Goal: Check status: Check status

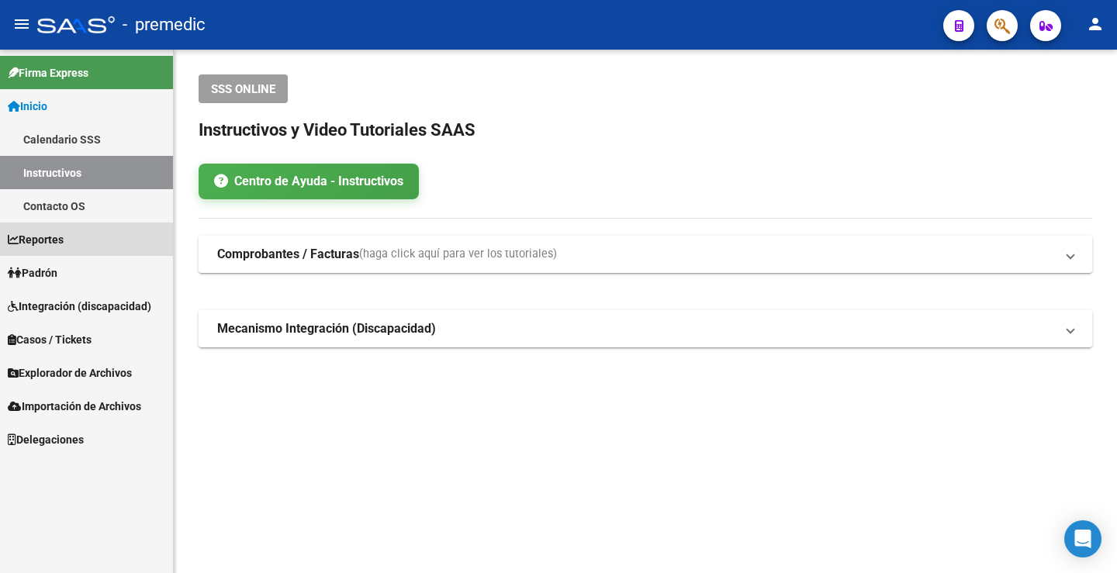
click at [99, 243] on link "Reportes" at bounding box center [86, 239] width 173 height 33
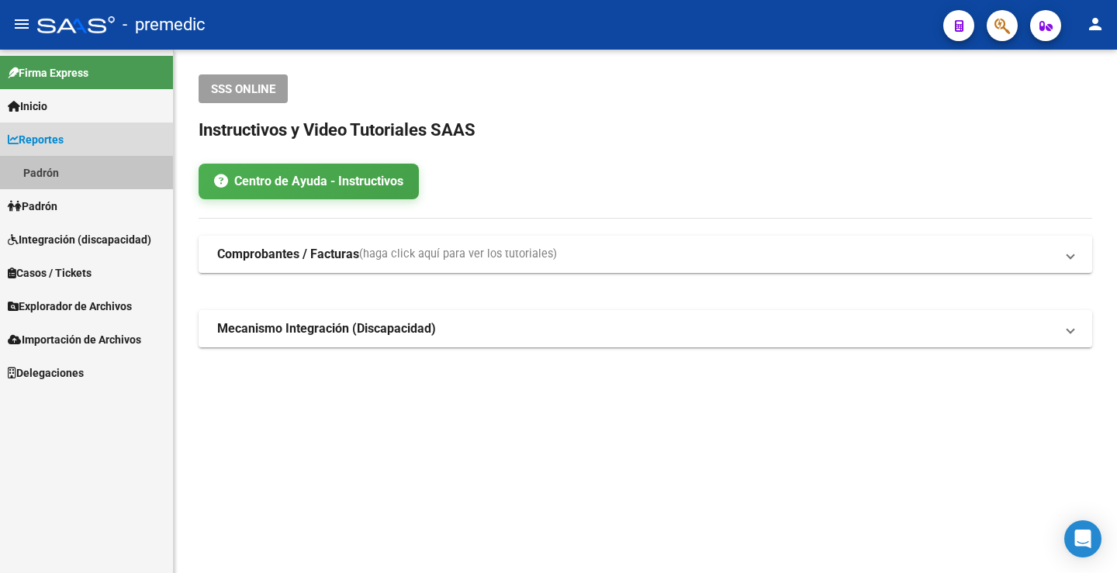
click at [56, 176] on link "Padrón" at bounding box center [86, 172] width 173 height 33
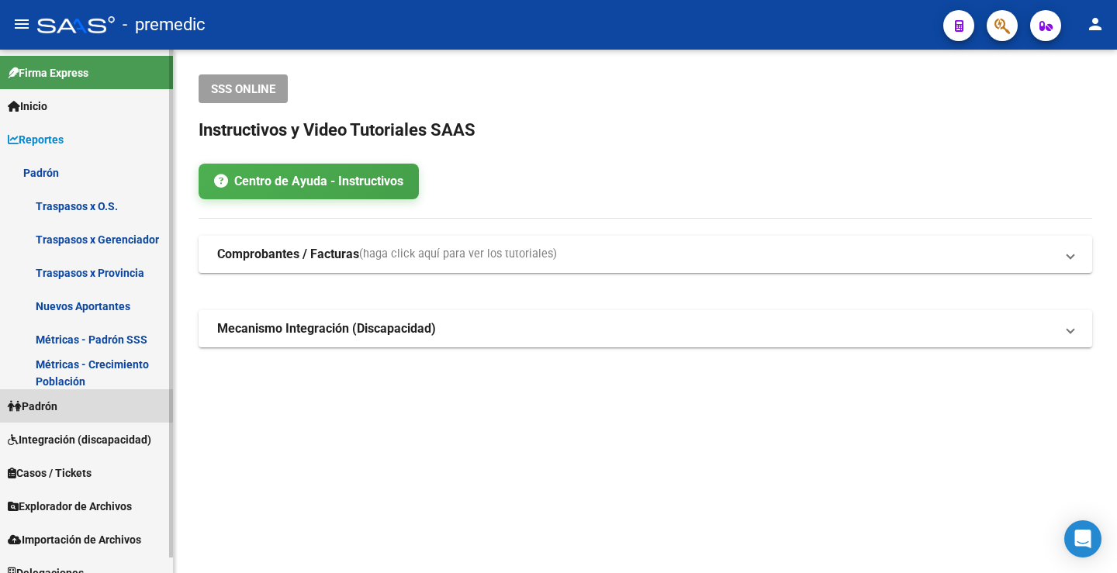
click at [72, 406] on link "Padrón" at bounding box center [86, 405] width 173 height 33
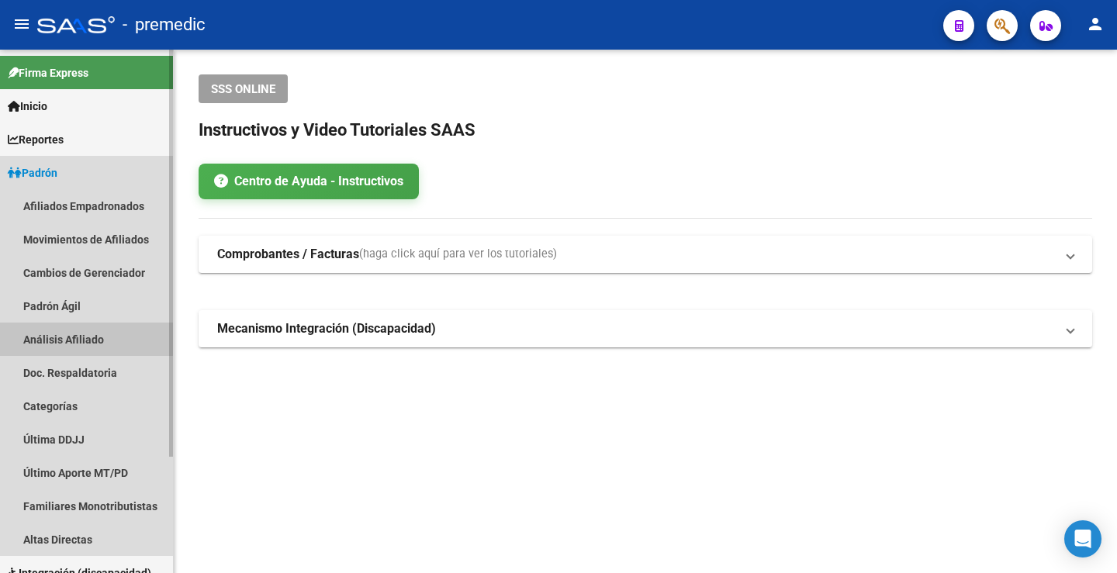
click at [76, 339] on link "Análisis Afiliado" at bounding box center [86, 339] width 173 height 33
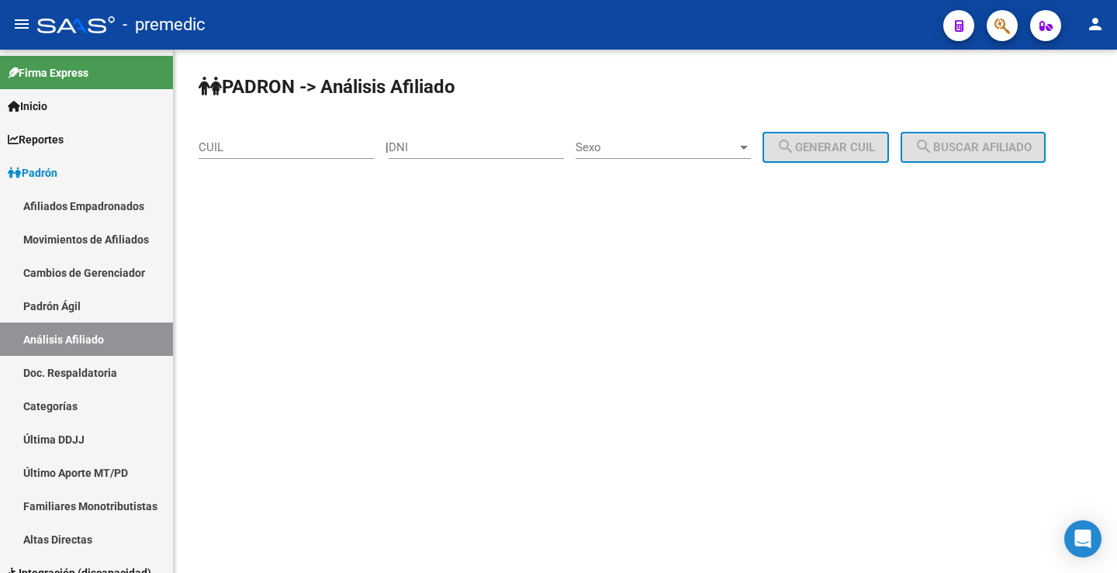
click at [243, 155] on div "CUIL" at bounding box center [286, 142] width 175 height 33
paste input "27-95003650-3"
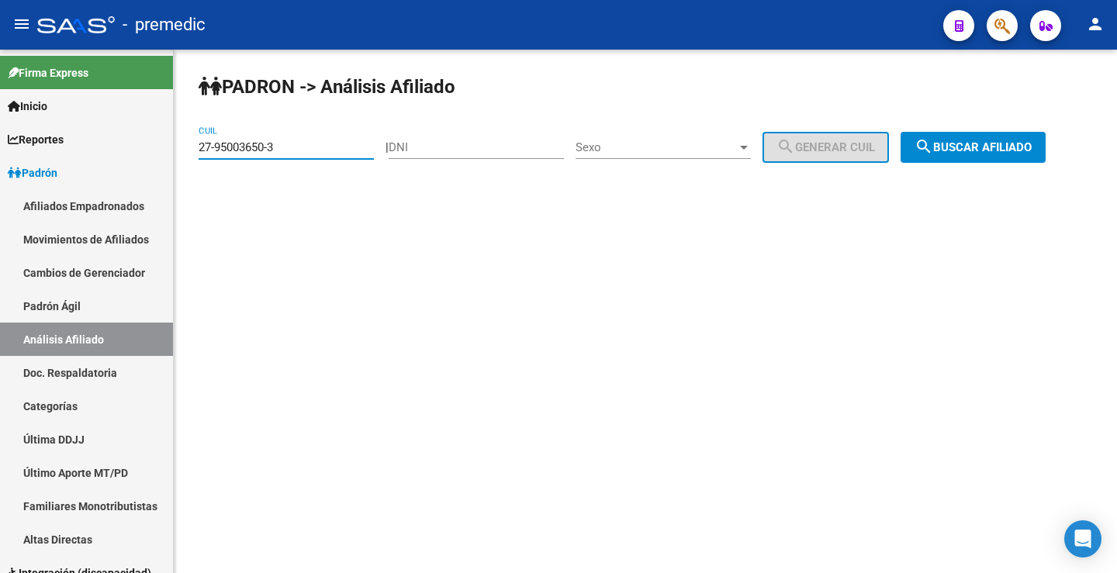
click at [995, 137] on button "search Buscar afiliado" at bounding box center [973, 147] width 145 height 31
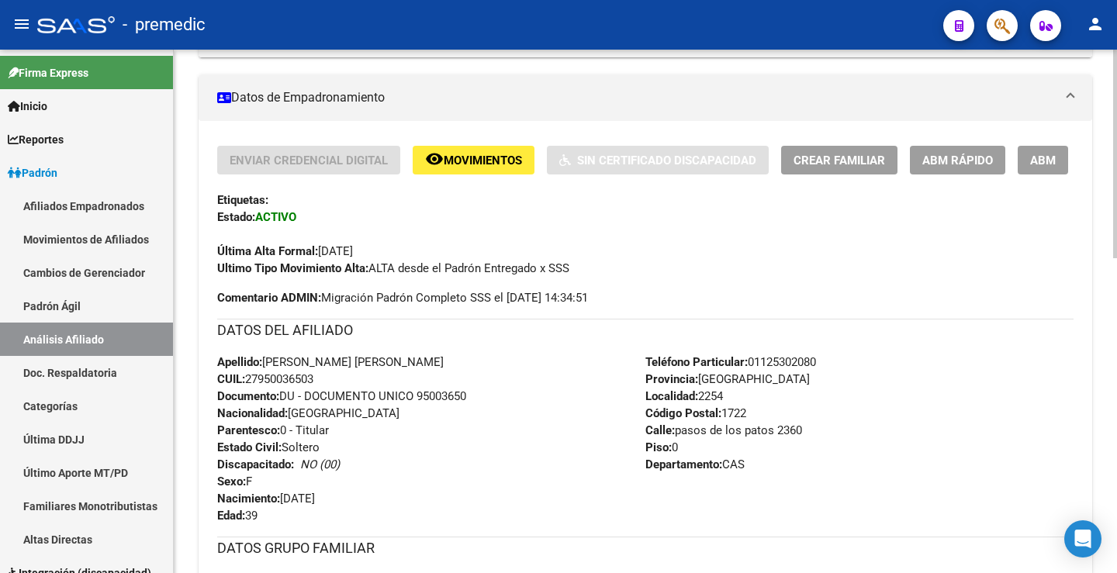
scroll to position [92, 0]
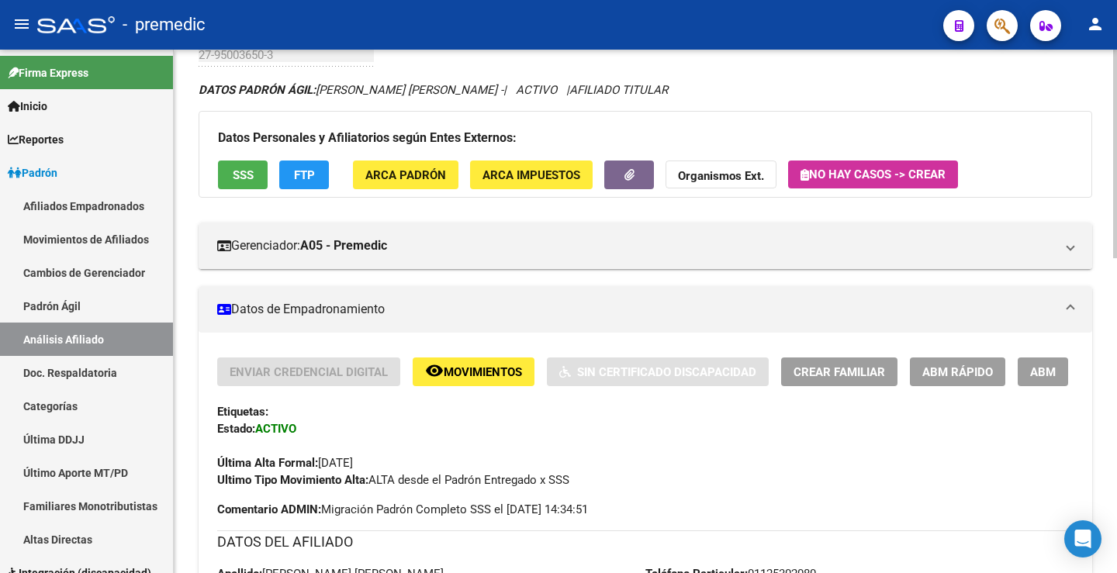
click at [469, 370] on span "Movimientos" at bounding box center [483, 372] width 78 height 14
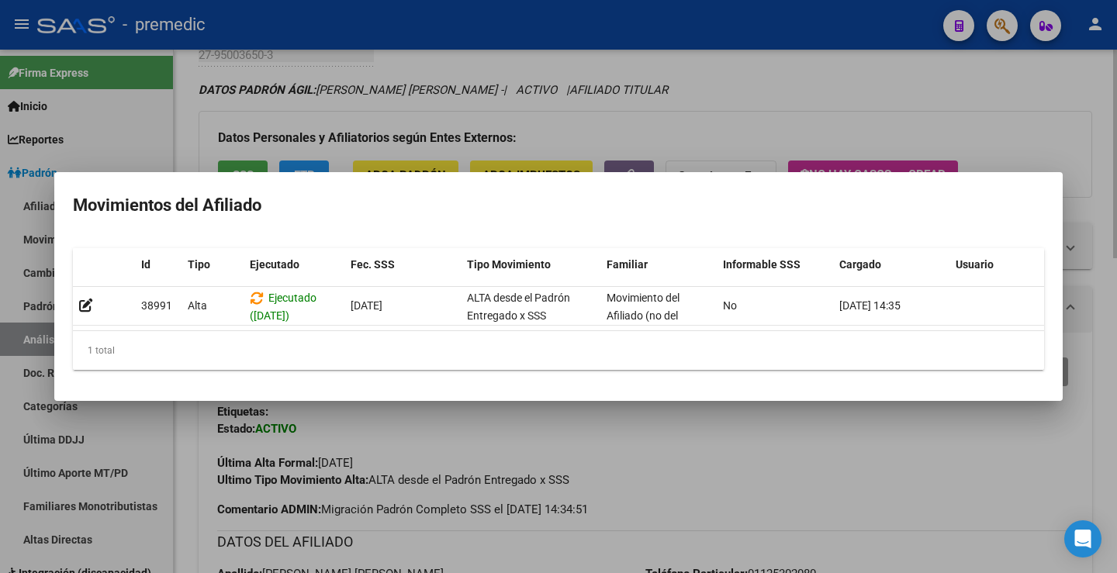
drag, startPoint x: 773, startPoint y: 445, endPoint x: 551, endPoint y: 502, distance: 229.9
click at [775, 445] on div at bounding box center [558, 286] width 1117 height 573
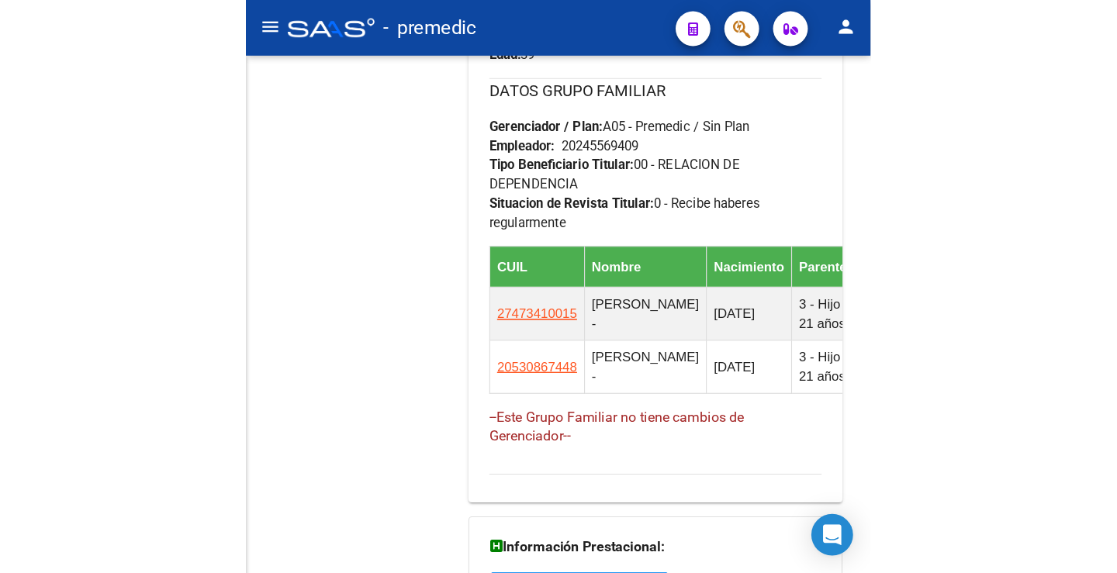
scroll to position [791, 0]
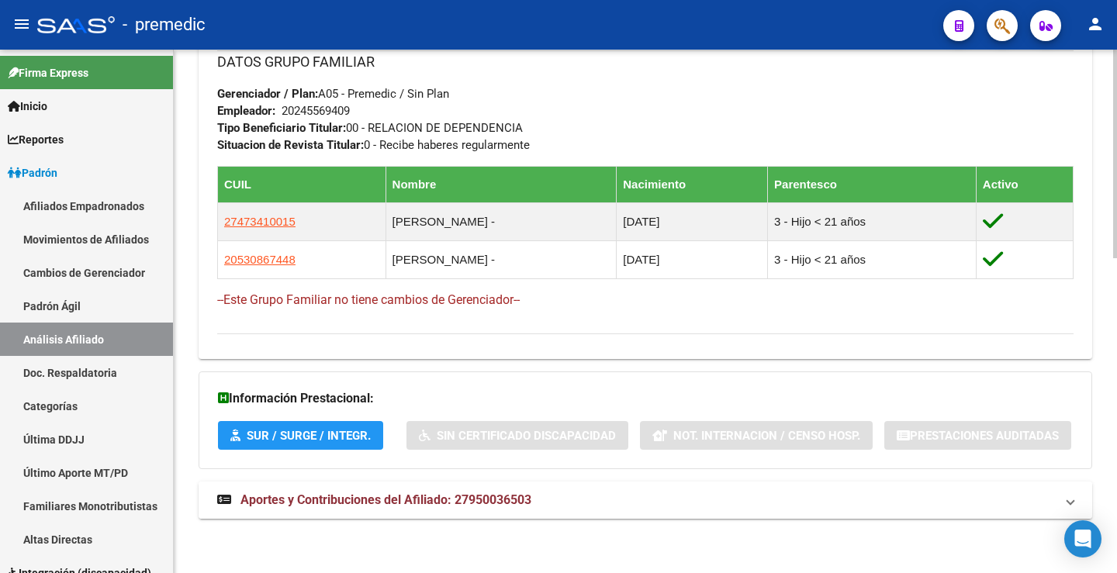
click at [292, 506] on span "Aportes y Contribuciones del Afiliado: 27950036503" at bounding box center [386, 500] width 291 height 15
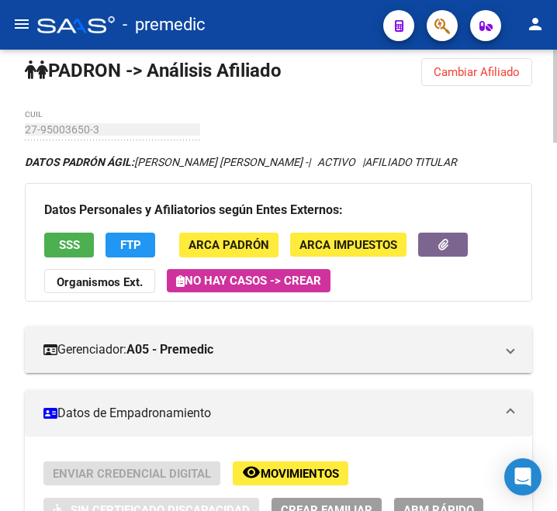
scroll to position [0, 0]
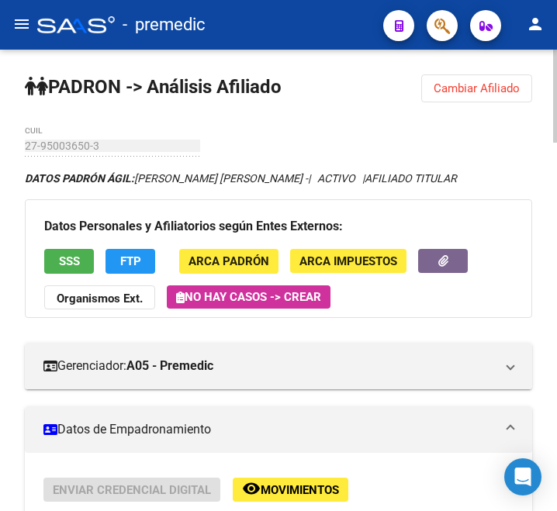
click at [462, 95] on button "Cambiar Afiliado" at bounding box center [476, 88] width 111 height 28
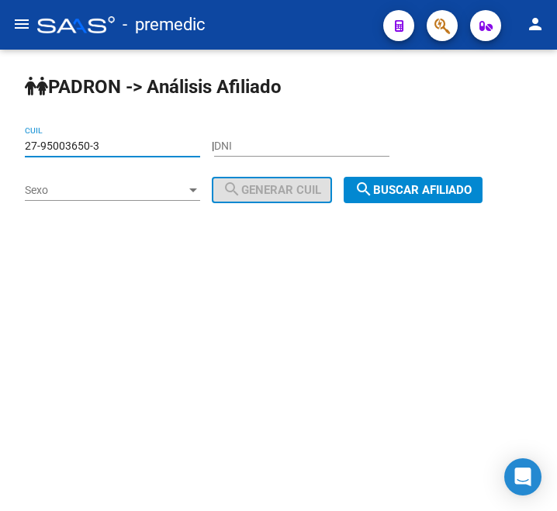
drag, startPoint x: 116, startPoint y: 149, endPoint x: -28, endPoint y: 133, distance: 144.4
click at [0, 133] on html "menu - premedic person Firma Express Inicio Calendario SSS Instructivos Contact…" at bounding box center [278, 255] width 557 height 511
paste input "0-31145738-2"
type input "20-31145738-2"
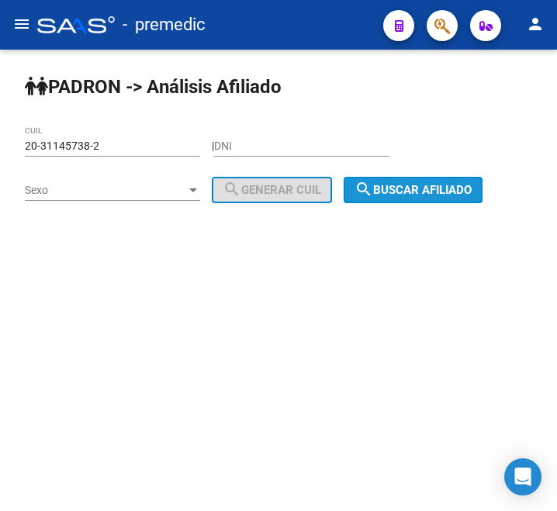
click at [403, 198] on button "search Buscar afiliado" at bounding box center [413, 190] width 139 height 26
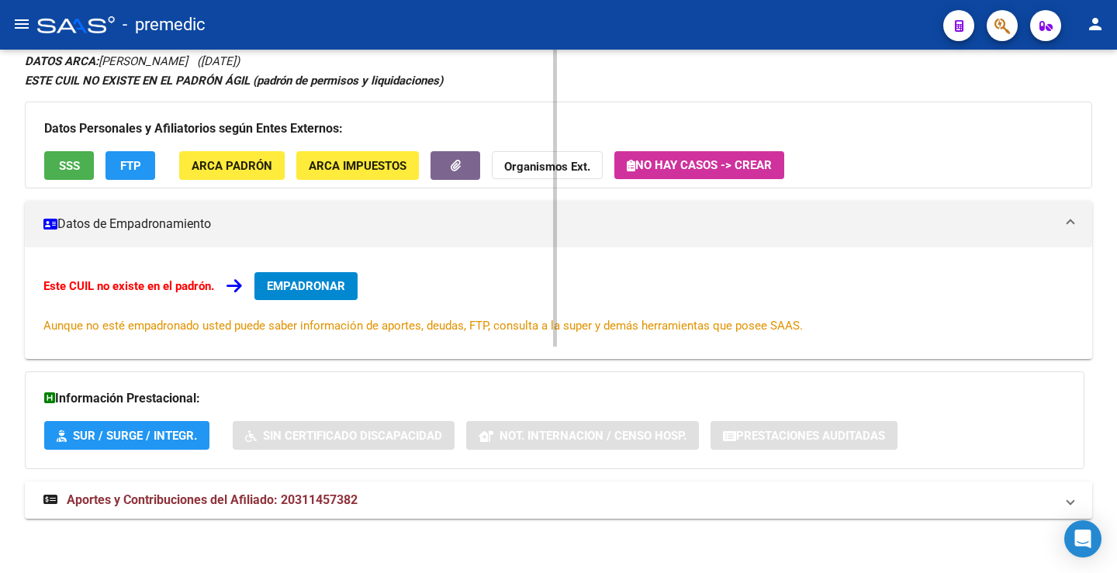
scroll to position [123, 0]
